Goal: Find specific page/section: Find specific page/section

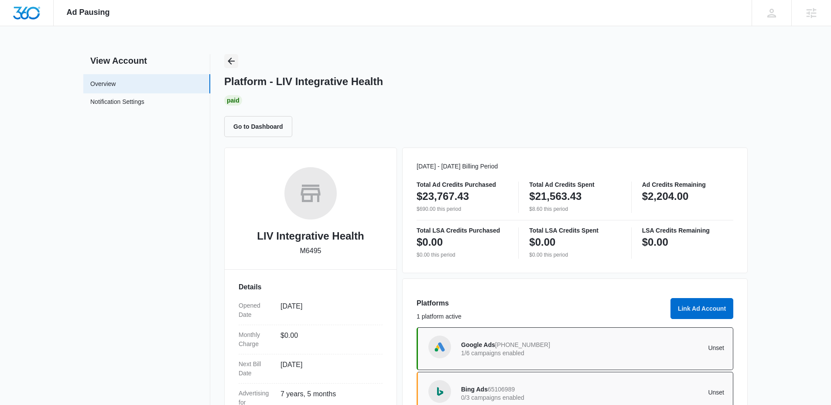
click at [223, 60] on div "View Account Overview Notification Settings 0 Platform - LIV Integrative Health…" at bounding box center [415, 284] width 664 height 461
click at [232, 61] on icon "Back" at bounding box center [231, 61] width 10 height 10
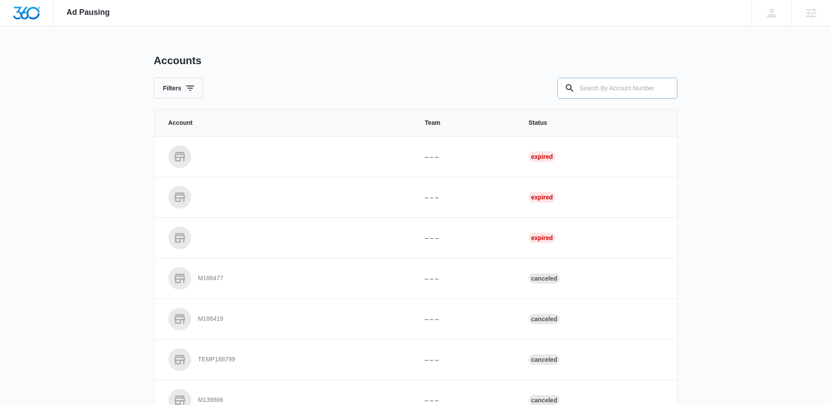
click at [598, 111] on th "Status" at bounding box center [597, 122] width 159 height 27
click at [594, 90] on input "text" at bounding box center [617, 88] width 120 height 21
paste input "M337253"
type input "M337253"
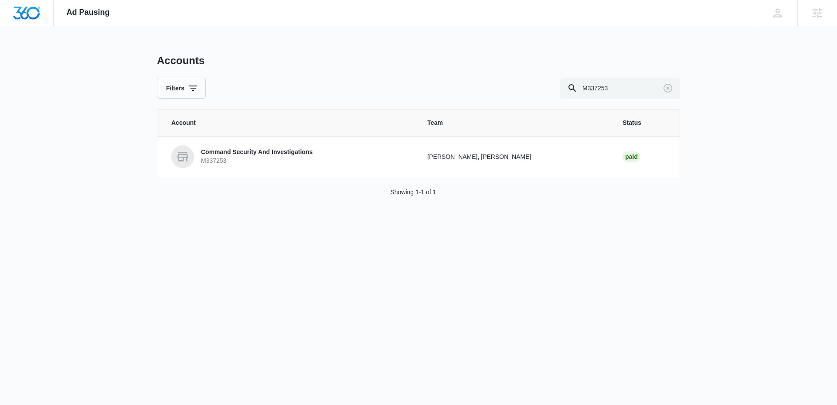
click at [372, 150] on link "Command Security And Investigations M337253" at bounding box center [288, 156] width 235 height 23
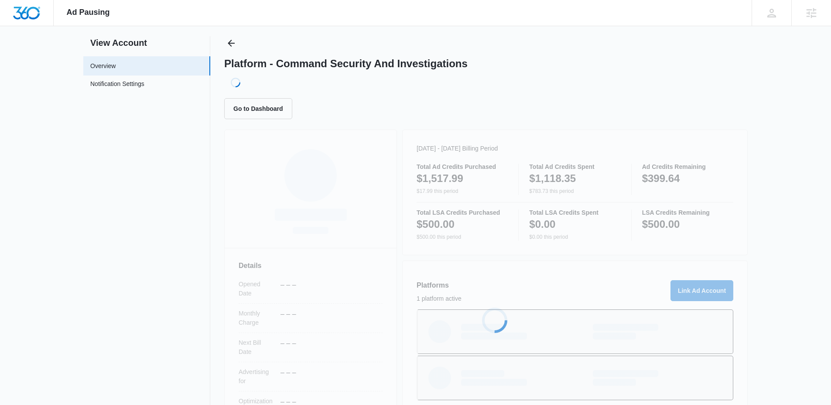
scroll to position [117, 0]
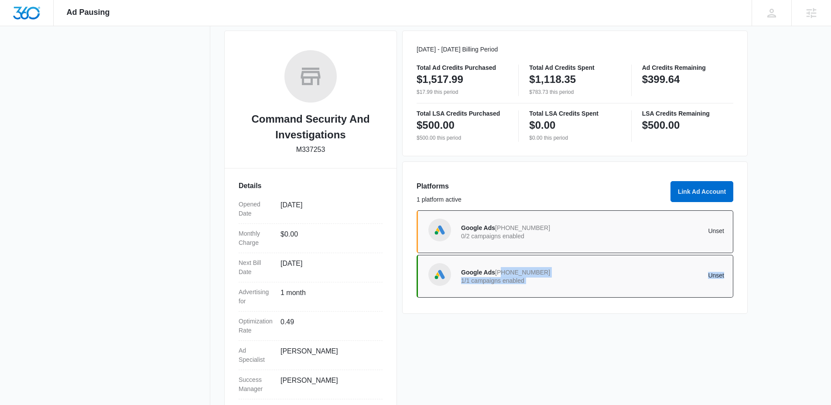
drag, startPoint x: 539, startPoint y: 322, endPoint x: 499, endPoint y: 270, distance: 65.0
click at [499, 270] on div "[DATE] - [DATE] Billing Period Total Ad Credits Purchased $1,517.99 $17.99 this…" at bounding box center [574, 222] width 345 height 383
drag, startPoint x: 534, startPoint y: 319, endPoint x: 539, endPoint y: 308, distance: 12.3
click at [534, 319] on div "[DATE] - [DATE] Billing Period Total Ad Credits Purchased $1,517.99 $17.99 this…" at bounding box center [574, 222] width 345 height 383
drag, startPoint x: 537, startPoint y: 302, endPoint x: 495, endPoint y: 331, distance: 50.7
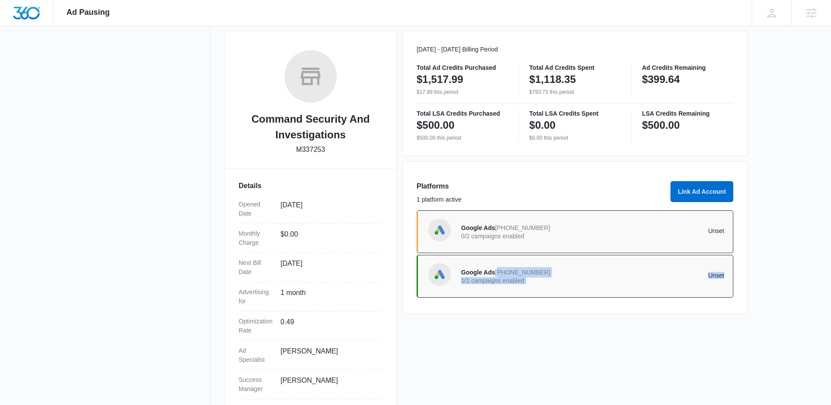
click at [497, 273] on div "Platforms 1 platform active Link Ad Account Google Ads [PHONE_NUMBER] 0/2 campa…" at bounding box center [574, 237] width 345 height 152
copy div "[PHONE_NUMBER] 1/1 campaigns enabled Unset"
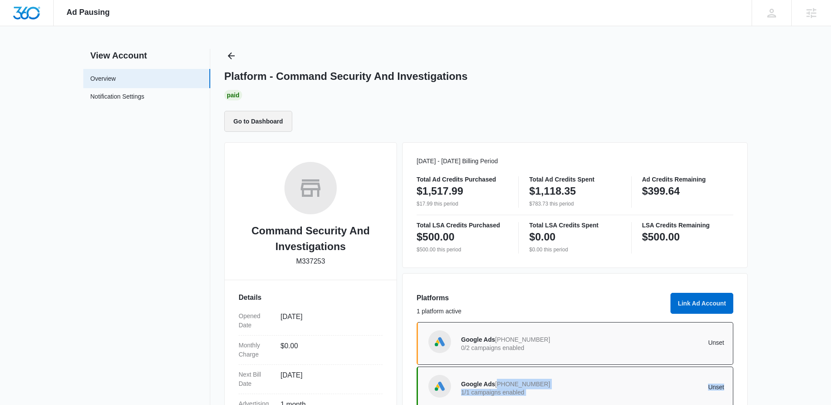
scroll to position [0, 0]
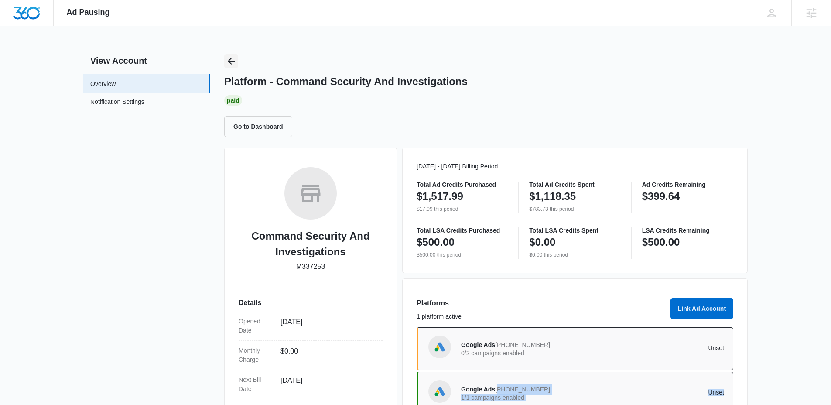
click at [231, 60] on icon "Back" at bounding box center [231, 61] width 10 height 10
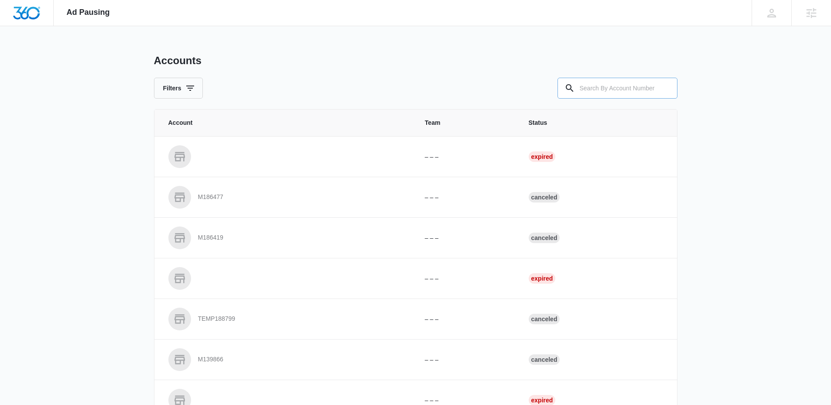
click at [605, 90] on input "text" at bounding box center [617, 88] width 120 height 21
paste input "M335284"
type input "M335284"
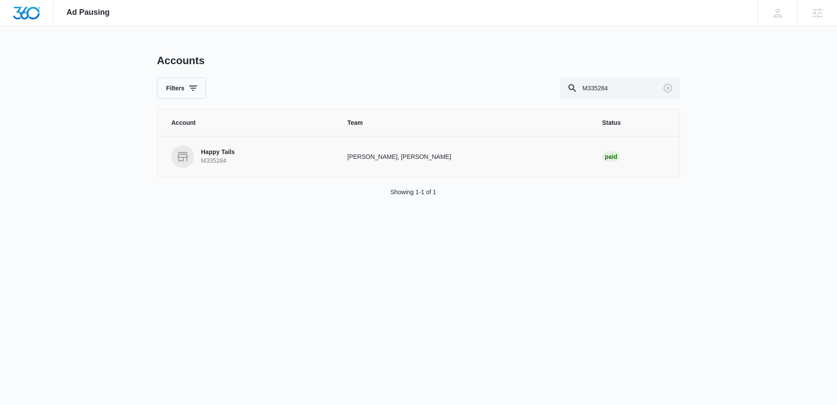
click at [232, 147] on link "Happy Tails M335284" at bounding box center [248, 156] width 155 height 23
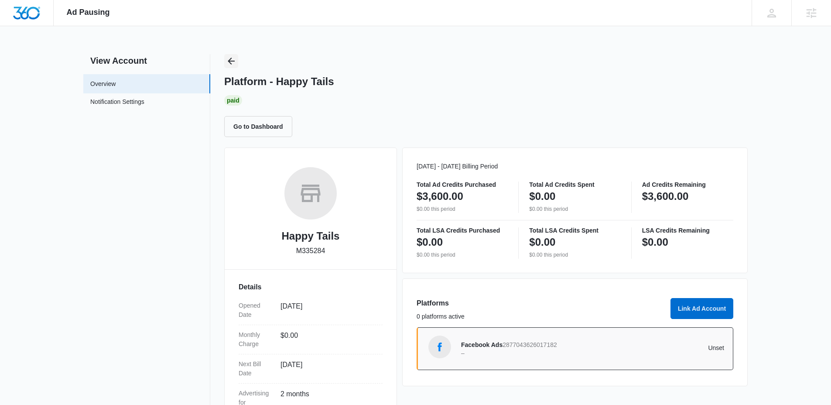
click at [230, 60] on icon "Back" at bounding box center [231, 61] width 10 height 10
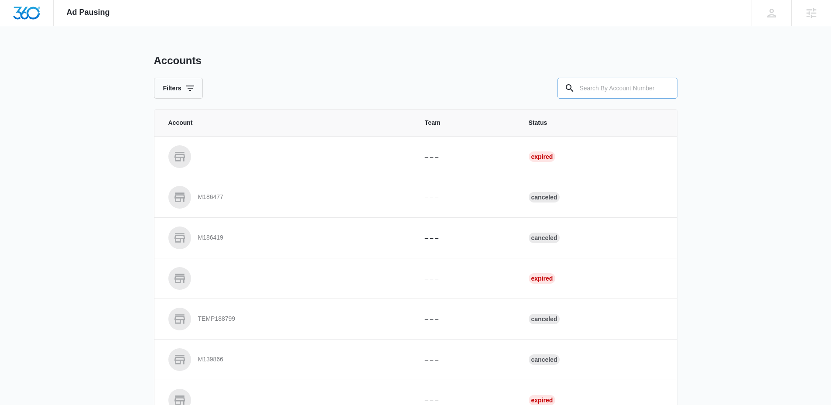
click at [598, 90] on input "text" at bounding box center [617, 88] width 120 height 21
paste input "M338799"
type input "M338799"
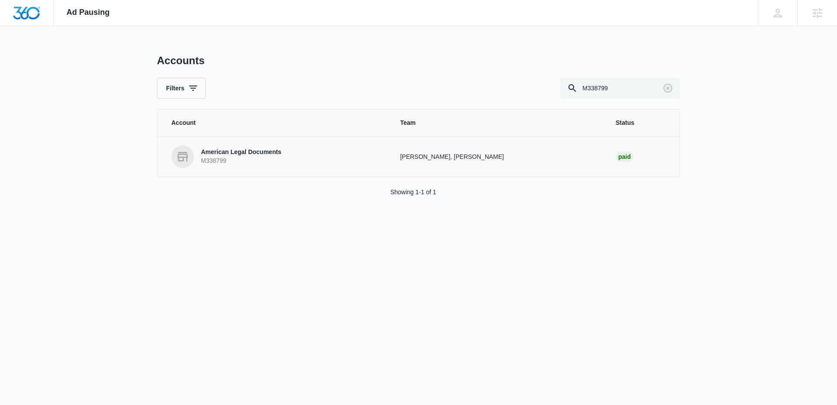
click at [208, 160] on p "M338799" at bounding box center [241, 161] width 80 height 9
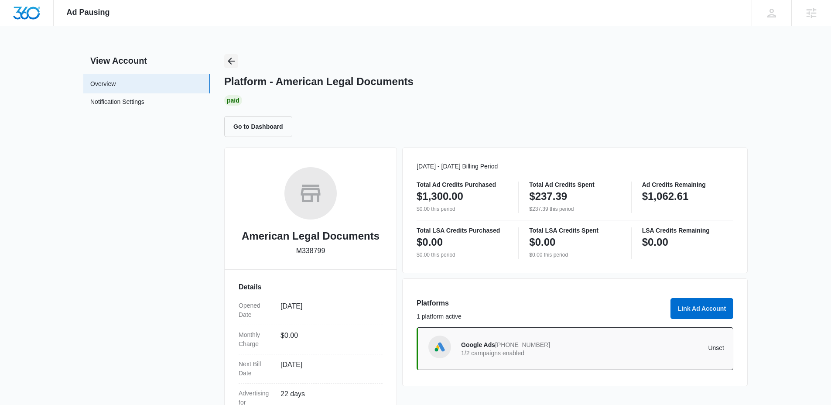
click at [230, 62] on icon "Back" at bounding box center [231, 61] width 10 height 10
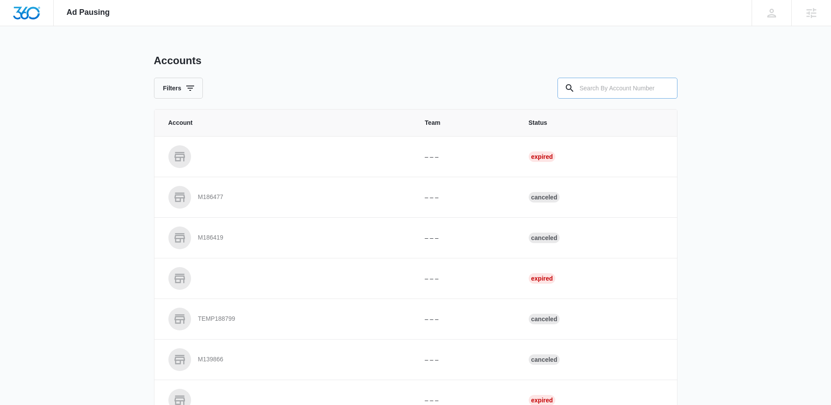
click at [614, 85] on input "text" at bounding box center [617, 88] width 120 height 21
paste input "M315425"
type input "M315425"
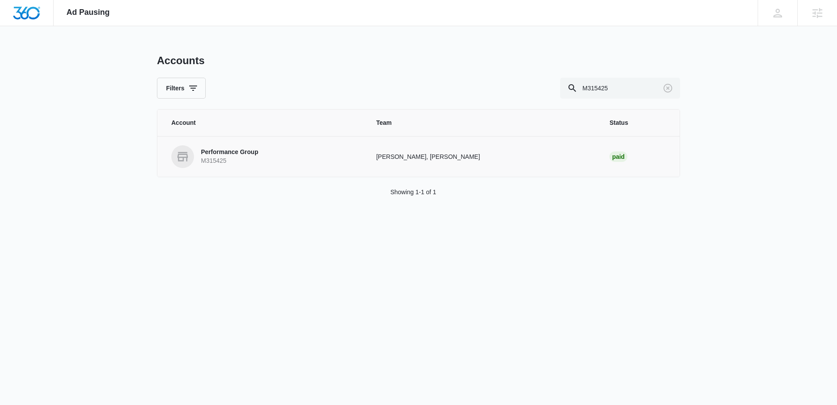
click at [236, 157] on p "M315425" at bounding box center [229, 161] width 57 height 9
